Goal: Find contact information: Find contact information

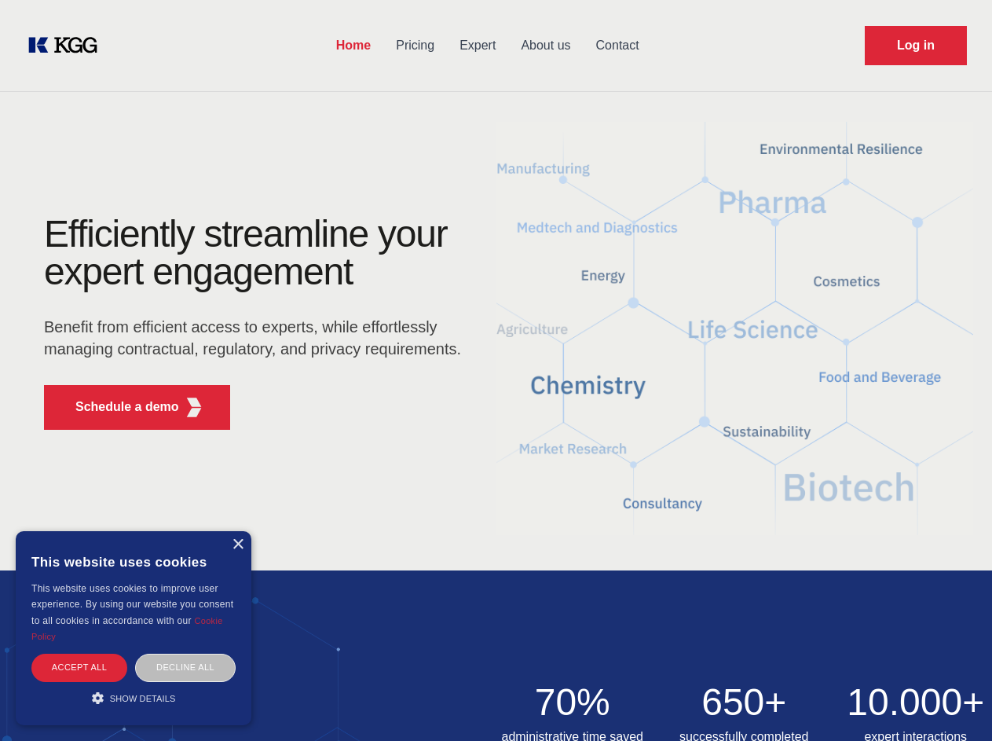
click at [496, 370] on div "Efficiently streamline your expert engagement Benefit from efficient access to …" at bounding box center [258, 328] width 478 height 227
click at [118, 407] on p "Schedule a demo" at bounding box center [127, 407] width 104 height 19
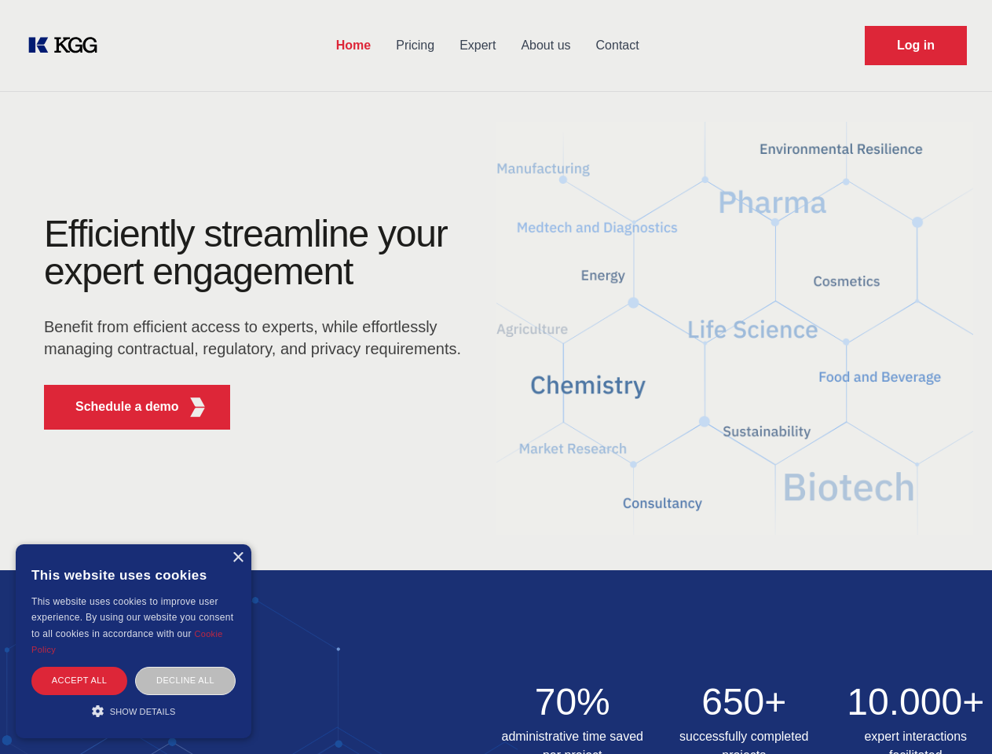
click at [237, 544] on div "× This website uses cookies This website uses cookies to improve user experienc…" at bounding box center [134, 641] width 236 height 194
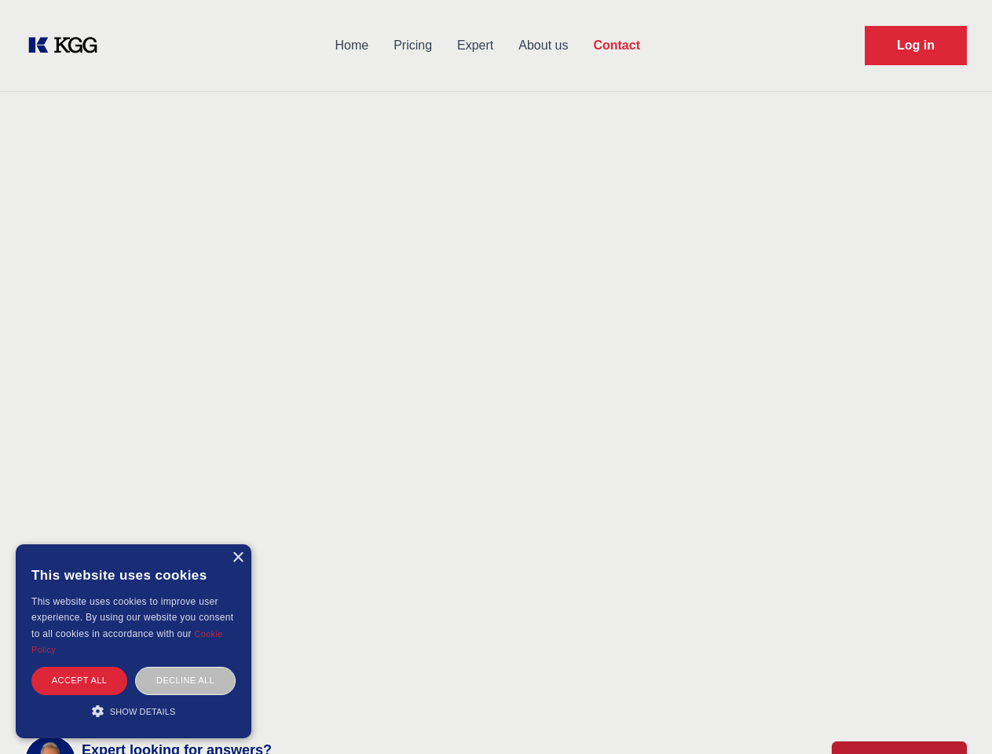
click at [79, 667] on div "Accept all" at bounding box center [79, 680] width 96 height 27
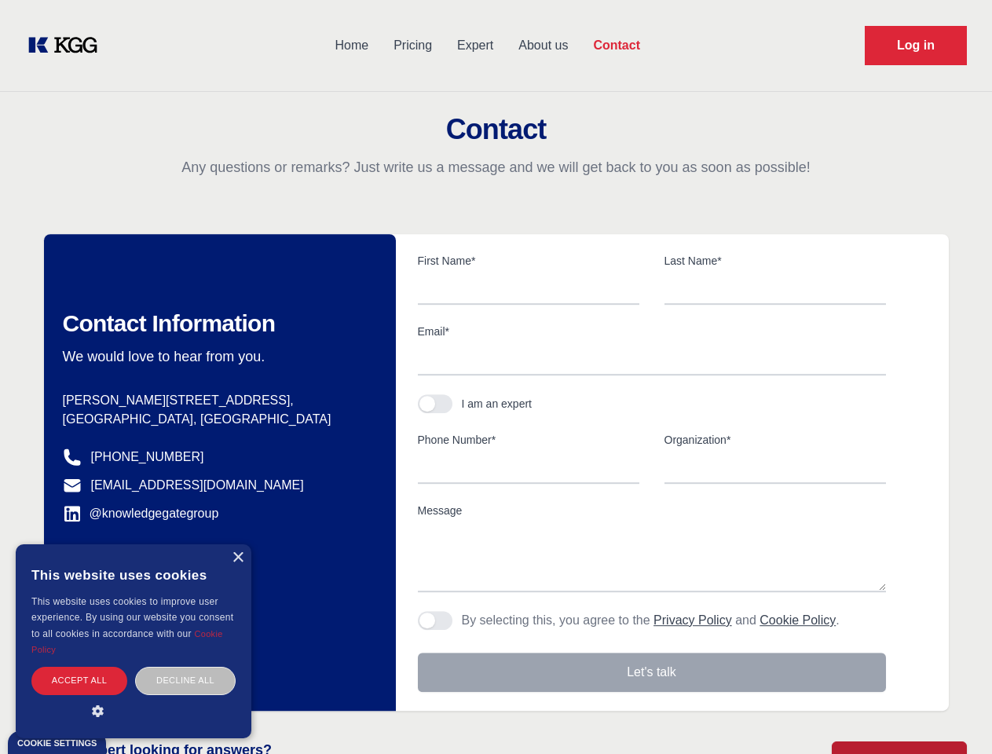
click at [185, 667] on div "Decline all" at bounding box center [185, 680] width 101 height 27
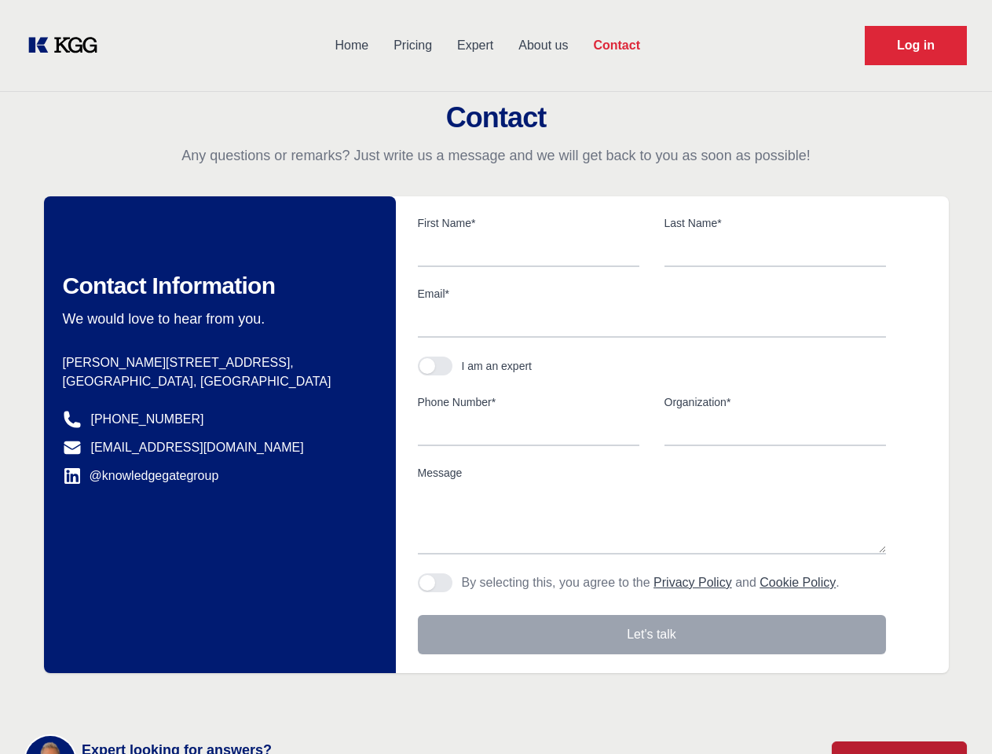
click at [134, 698] on main "Contact Any questions or remarks? Just write us a message and we will get back …" at bounding box center [496, 409] width 992 height 818
